Goal: Task Accomplishment & Management: Manage account settings

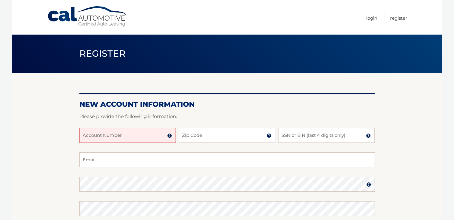
click at [114, 140] on input "Account Number" at bounding box center [127, 135] width 96 height 15
paste input "44456001874"
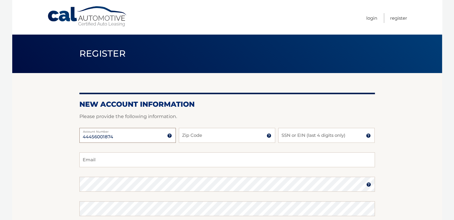
type input "44456001874"
type input "13214"
type input "2618"
type input "[EMAIL_ADDRESS][DOMAIN_NAME]"
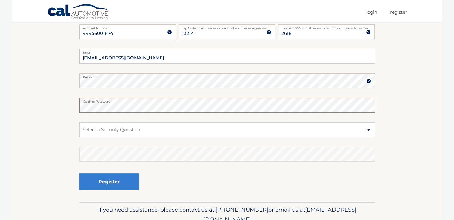
scroll to position [119, 0]
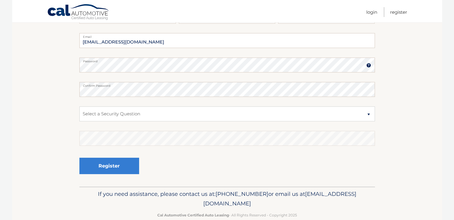
click at [104, 105] on fieldset "amsmit09@gmail.com Email Password Password should be a minimum of 6 characters …" at bounding box center [226, 110] width 295 height 154
click at [101, 112] on select "Select a Security Question What was the name of your elementary school? What is…" at bounding box center [226, 114] width 295 height 15
select select "3"
click at [79, 107] on select "Select a Security Question What was the name of your elementary school? What is…" at bounding box center [226, 114] width 295 height 15
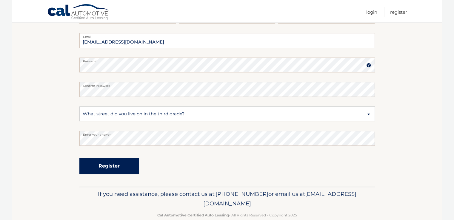
click at [110, 171] on button "Register" at bounding box center [109, 166] width 60 height 16
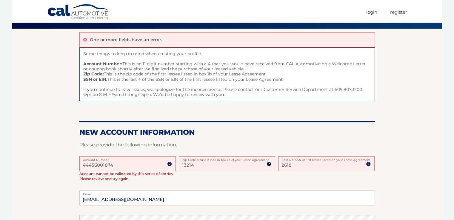
scroll to position [60, 0]
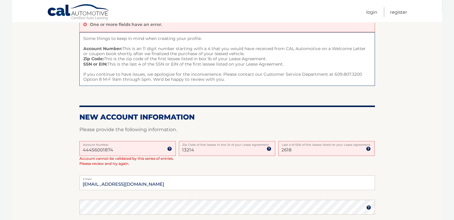
drag, startPoint x: 194, startPoint y: 149, endPoint x: 171, endPoint y: 153, distance: 23.4
click at [171, 153] on div "44456001874 Account Number 11 digit account number provided on your coupon book…" at bounding box center [226, 158] width 295 height 35
type input "13078"
click at [418, 124] on section "One or more fields have an error. Some things to keep in mind when creating you…" at bounding box center [227, 171] width 430 height 316
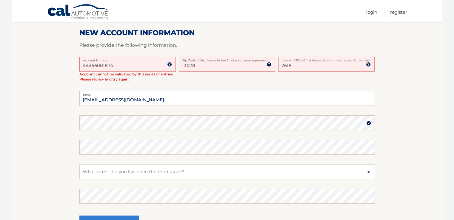
scroll to position [179, 0]
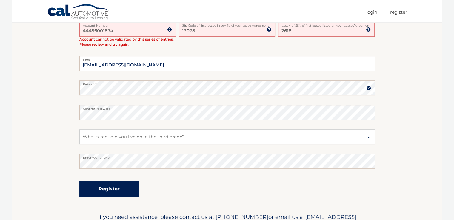
click at [111, 188] on button "Register" at bounding box center [109, 189] width 60 height 16
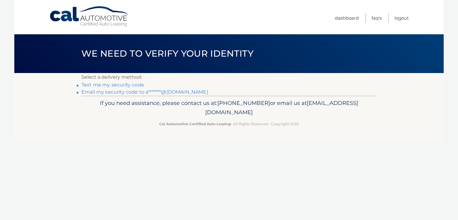
click at [138, 93] on link "Email my security code to a*******@gmail.com" at bounding box center [144, 92] width 127 height 6
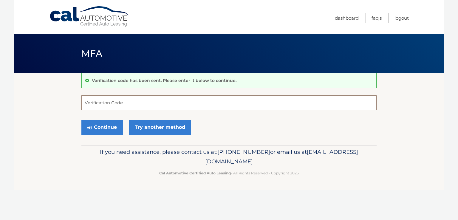
click at [182, 105] on input "Verification Code" at bounding box center [228, 102] width 295 height 15
type input "541149"
click at [104, 121] on button "Continue" at bounding box center [101, 127] width 41 height 15
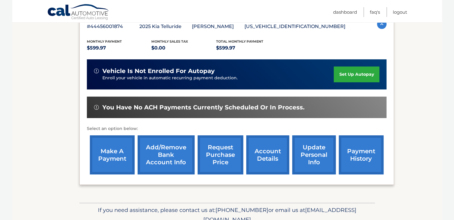
scroll to position [119, 0]
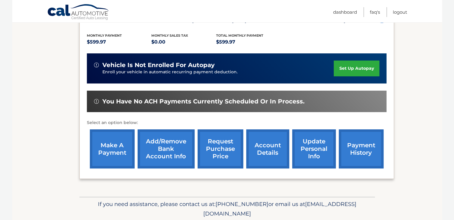
click at [353, 70] on link "set up autopay" at bounding box center [356, 69] width 45 height 16
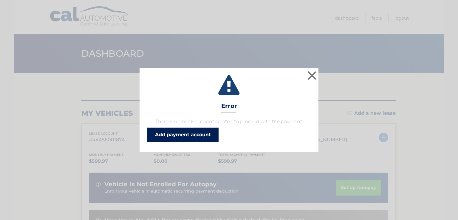
drag, startPoint x: 200, startPoint y: 136, endPoint x: 176, endPoint y: 152, distance: 29.0
click at [200, 136] on link "Add payment account" at bounding box center [183, 135] width 72 height 14
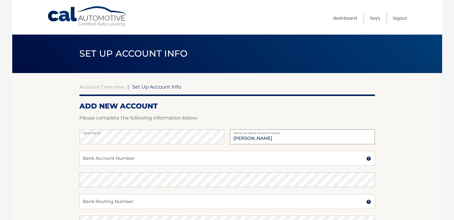
type input "[PERSON_NAME]"
click at [92, 162] on input "Bank Account Number" at bounding box center [226, 158] width 295 height 15
type input "991530080"
click at [86, 197] on input "Bank Routing Number" at bounding box center [226, 201] width 295 height 15
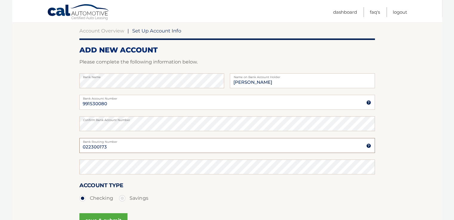
scroll to position [60, 0]
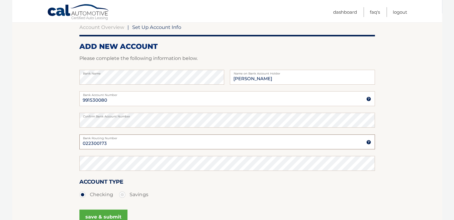
type input "022300173"
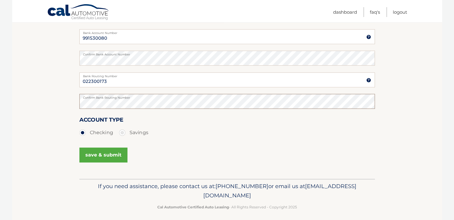
scroll to position [126, 0]
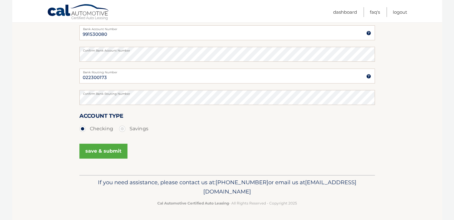
click at [103, 151] on button "save & submit" at bounding box center [103, 151] width 48 height 15
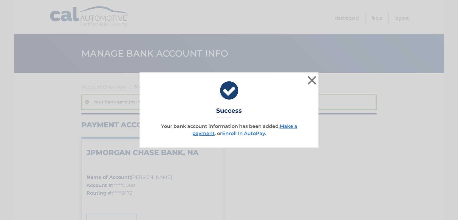
click at [234, 134] on link "Enroll In AutoPay" at bounding box center [243, 134] width 43 height 6
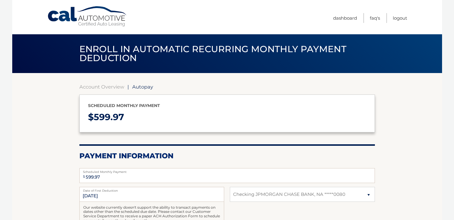
select select "MTgwMTE2NzQtMjJkYy00MmJjLWFlNTUtZTkxYWQzNGYyOTU4"
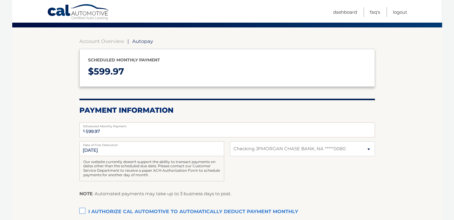
scroll to position [60, 0]
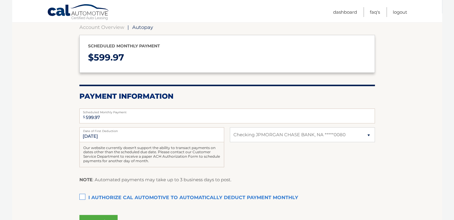
click at [81, 197] on label "I authorize cal automotive to automatically deduct payment monthly This checkbo…" at bounding box center [226, 198] width 295 height 12
click at [0, 0] on input "I authorize cal automotive to automatically deduct payment monthly This checkbo…" at bounding box center [0, 0] width 0 height 0
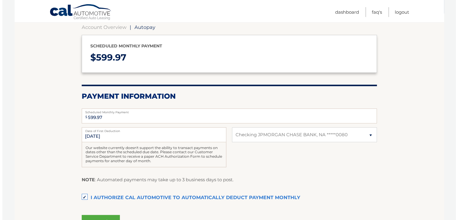
scroll to position [90, 0]
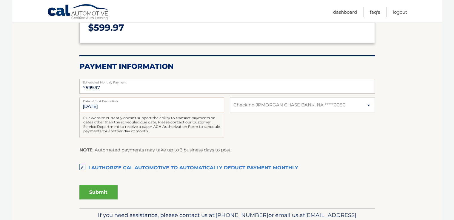
click at [96, 192] on button "Submit" at bounding box center [98, 192] width 38 height 14
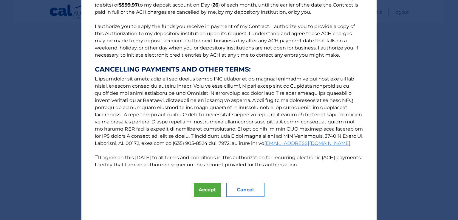
scroll to position [62, 0]
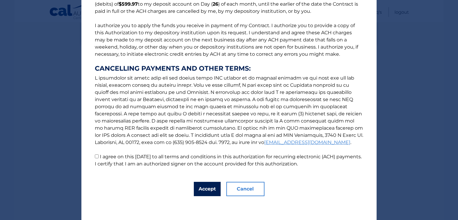
click at [206, 194] on button "Accept" at bounding box center [207, 189] width 27 height 14
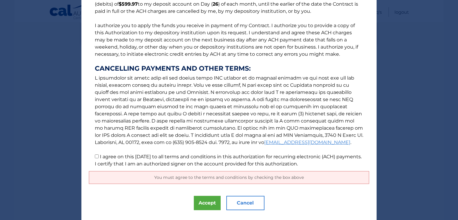
click at [95, 156] on input "I agree on this 09/14/2025 to all terms and conditions in this authorization fo…" at bounding box center [97, 157] width 4 height 4
checkbox input "true"
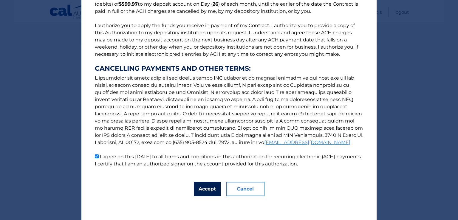
click at [209, 186] on button "Accept" at bounding box center [207, 189] width 27 height 14
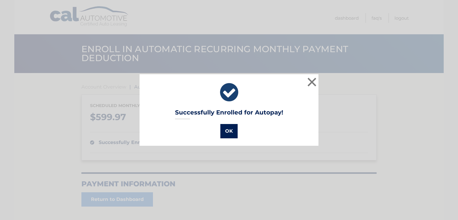
click at [229, 134] on button "OK" at bounding box center [229, 131] width 17 height 14
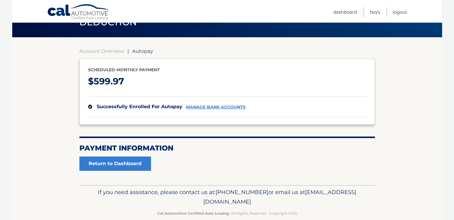
scroll to position [46, 0]
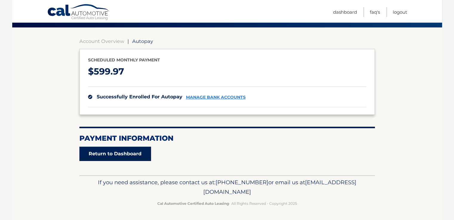
click at [109, 152] on link "Return to Dashboard" at bounding box center [115, 154] width 72 height 14
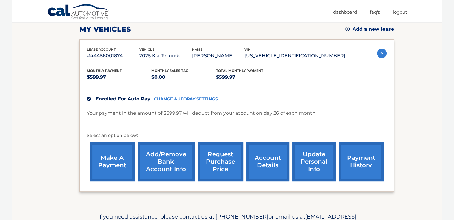
scroll to position [90, 0]
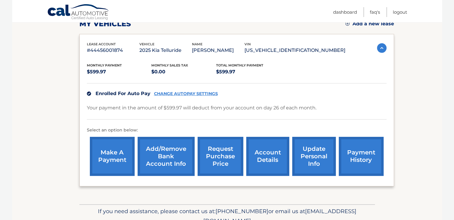
click at [316, 158] on link "update personal info" at bounding box center [314, 156] width 44 height 39
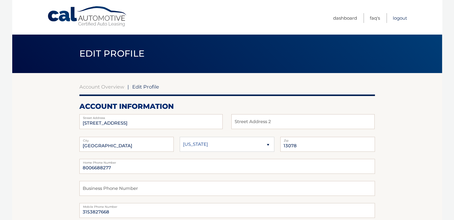
drag, startPoint x: 400, startPoint y: 20, endPoint x: 381, endPoint y: 21, distance: 19.4
click at [400, 20] on link "Logout" at bounding box center [400, 18] width 14 height 10
